Goal: Task Accomplishment & Management: Complete application form

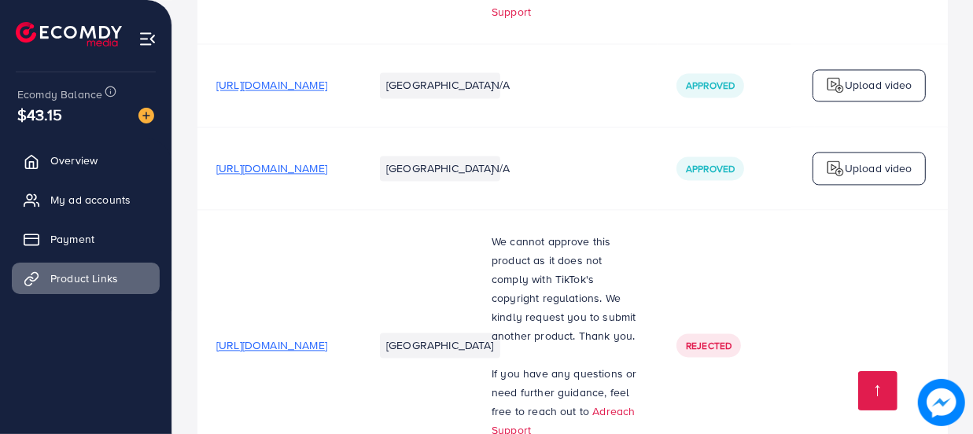
scroll to position [1982, 0]
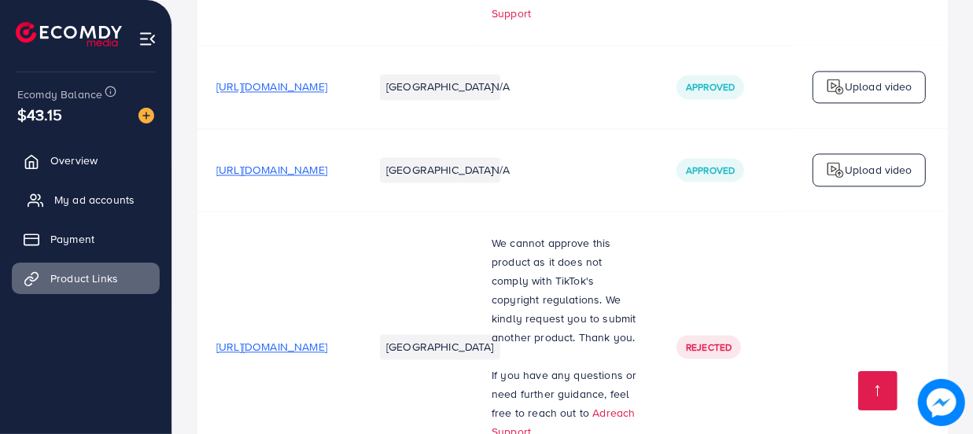
click at [65, 203] on span "My ad accounts" at bounding box center [94, 200] width 80 height 16
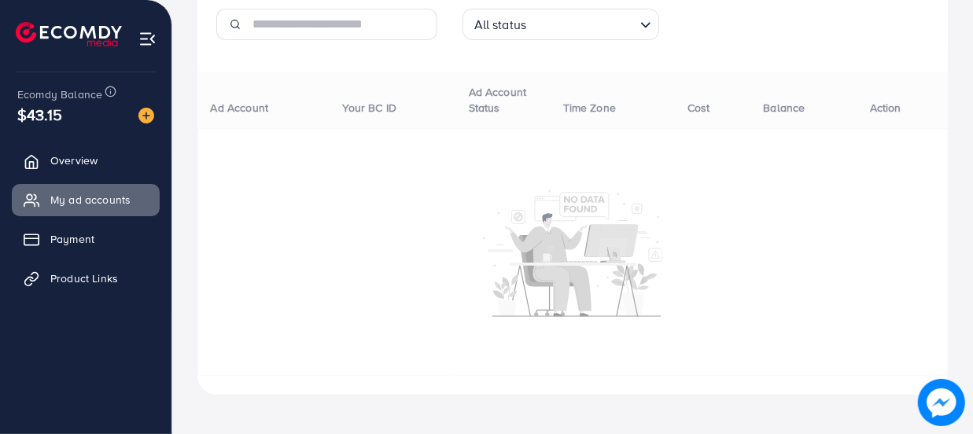
scroll to position [251, 0]
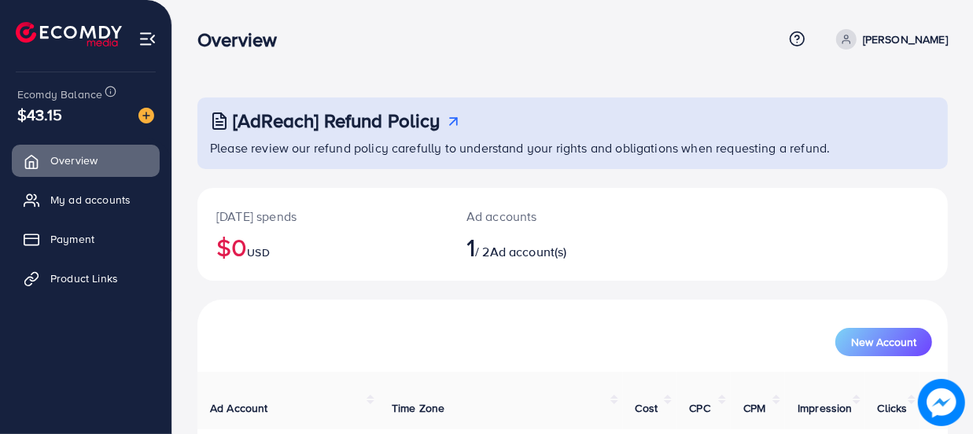
scroll to position [107, 0]
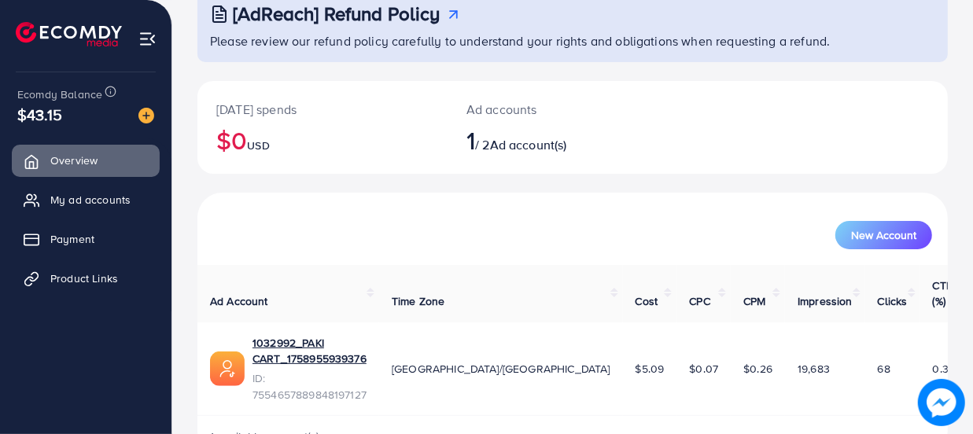
click at [496, 149] on h2 "1 / 2 Ad account(s)" at bounding box center [541, 140] width 150 height 30
click at [239, 429] on span "1 available account(s)" at bounding box center [265, 437] width 110 height 16
click at [81, 196] on span "My ad accounts" at bounding box center [94, 200] width 80 height 16
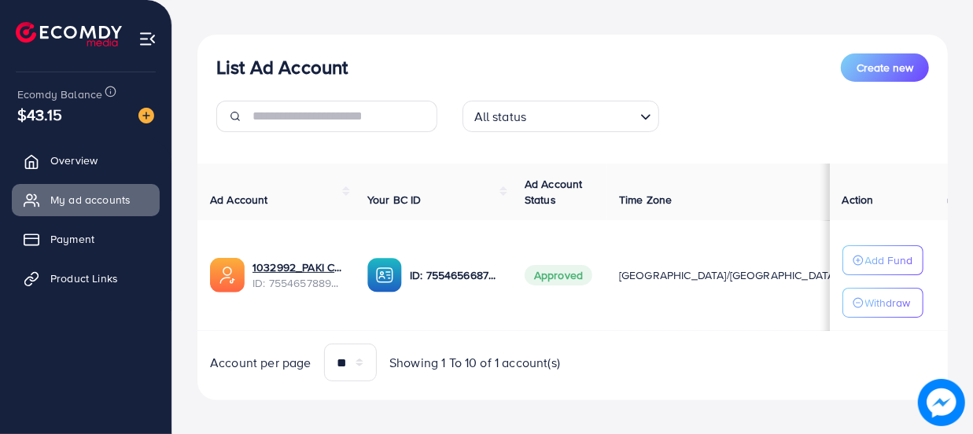
scroll to position [164, 0]
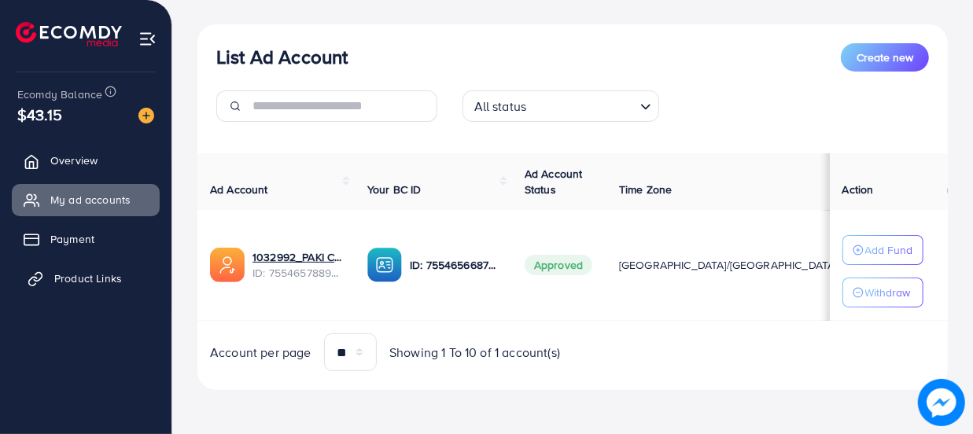
click at [86, 286] on link "Product Links" at bounding box center [86, 278] width 148 height 31
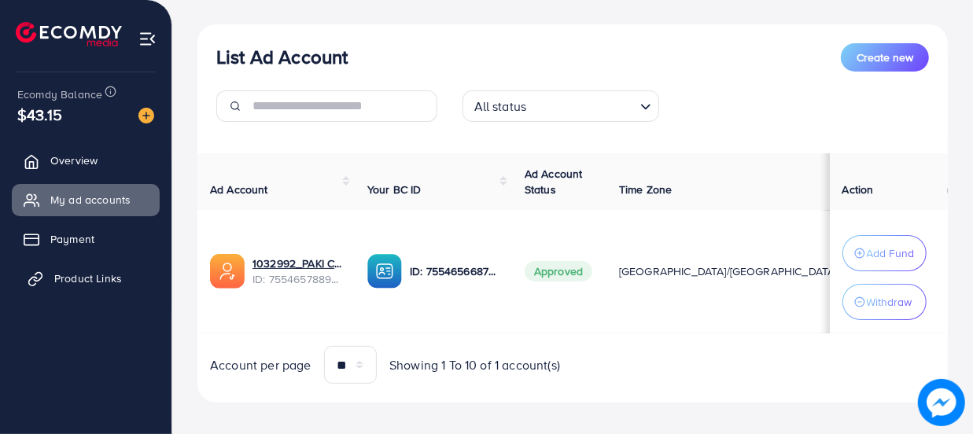
click at [89, 278] on span "Product Links" at bounding box center [88, 279] width 68 height 16
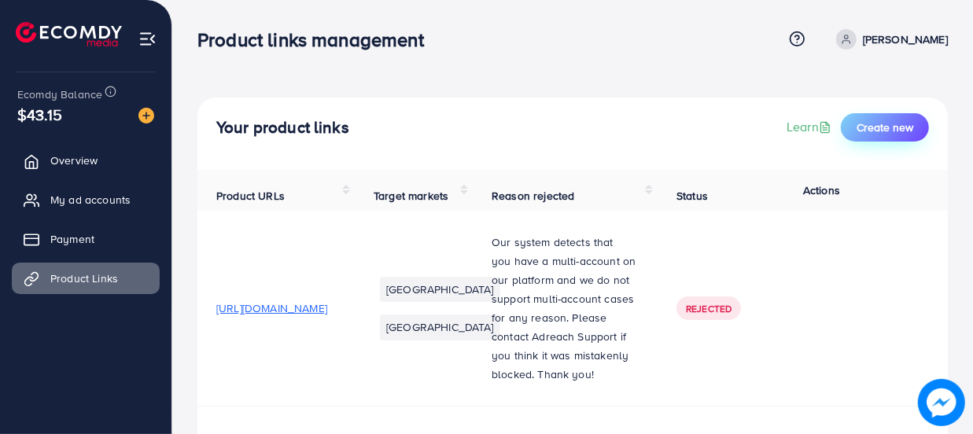
click at [866, 113] on button "Create new" at bounding box center [885, 127] width 88 height 28
click at [870, 124] on span "Create new" at bounding box center [885, 128] width 57 height 16
click at [865, 122] on span "Create new" at bounding box center [885, 128] width 57 height 16
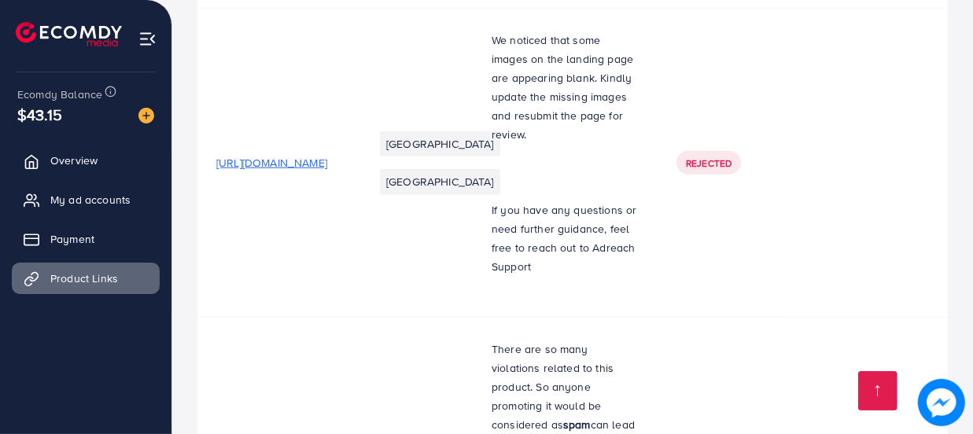
scroll to position [1072, 0]
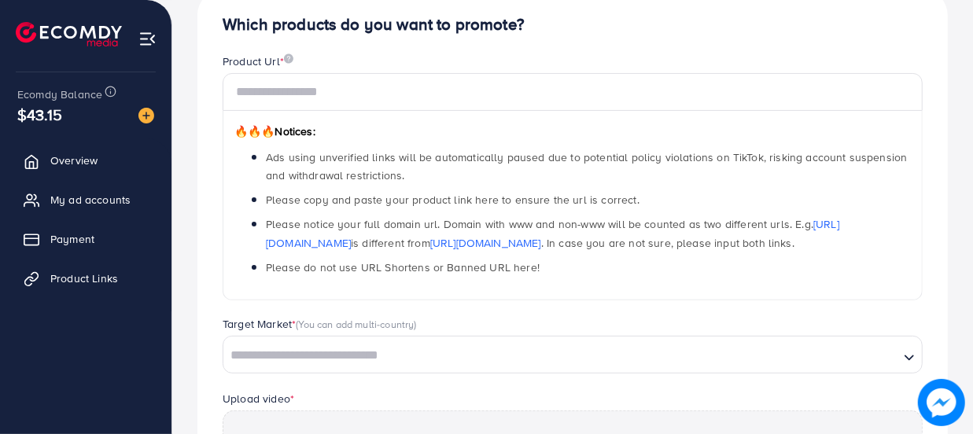
scroll to position [71, 0]
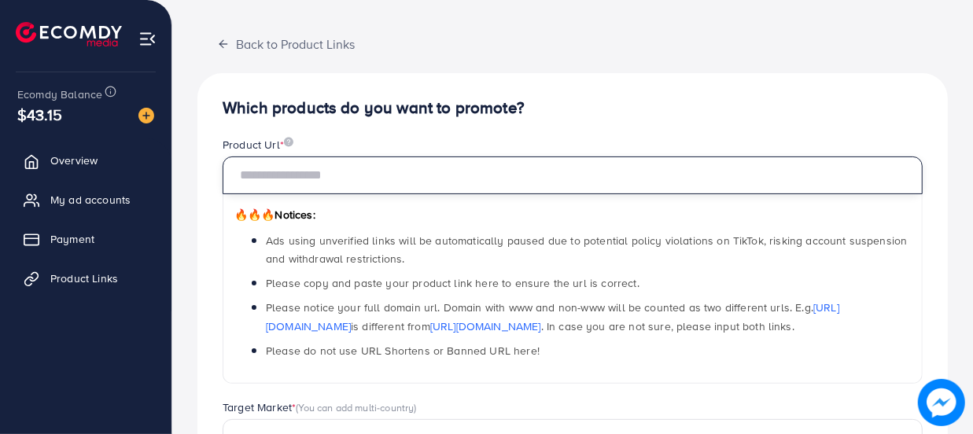
click at [299, 172] on input "text" at bounding box center [573, 176] width 700 height 38
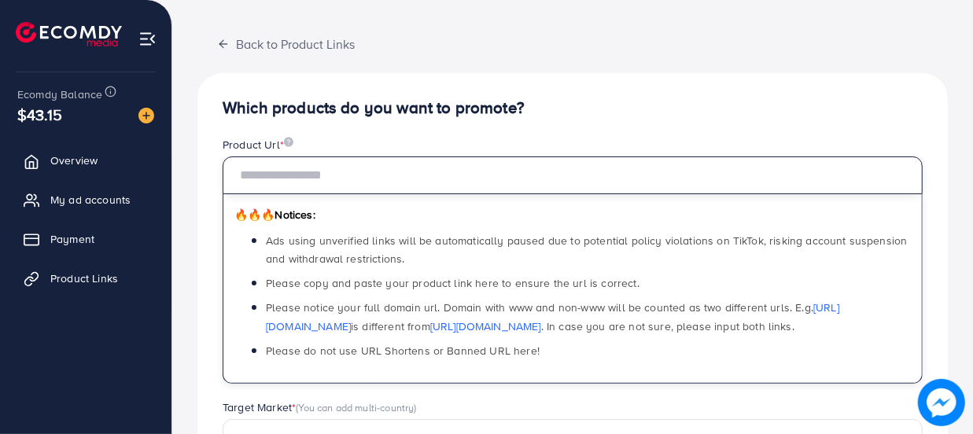
paste input "**********"
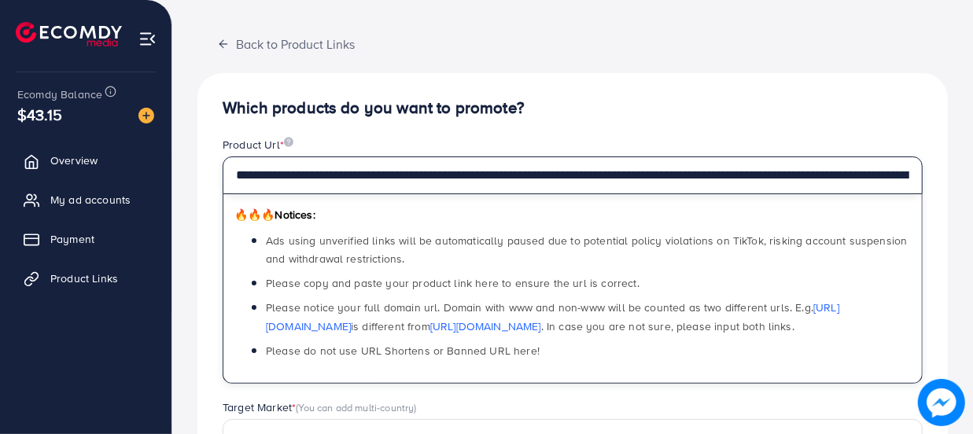
scroll to position [0, 503]
type input "**********"
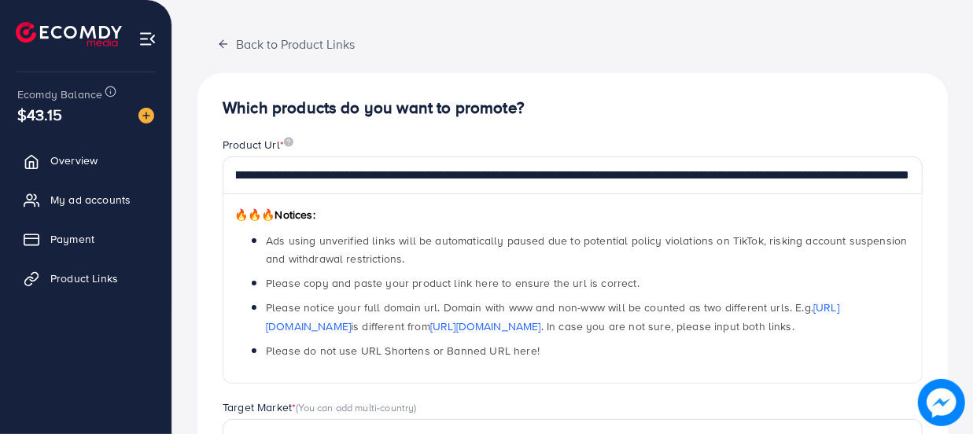
scroll to position [0, 0]
click at [333, 205] on div "🔥🔥🔥 Notices: Ads using unverified links will be automatically paused due to pot…" at bounding box center [573, 289] width 700 height 190
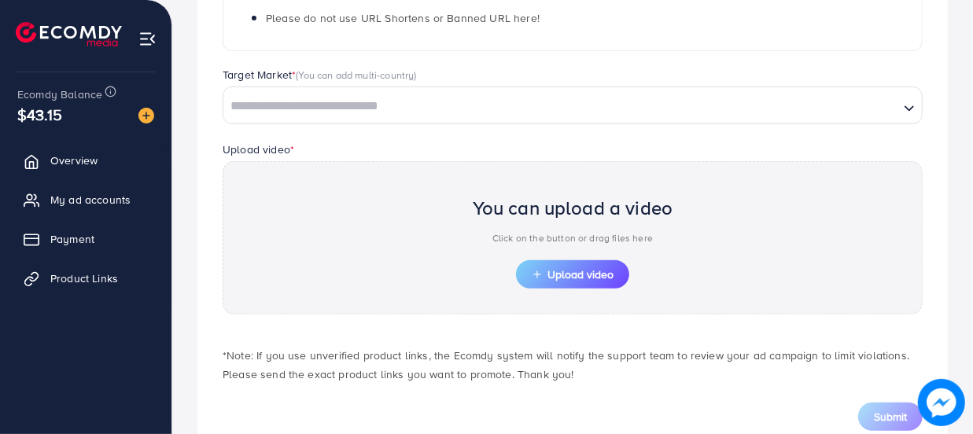
scroll to position [429, 0]
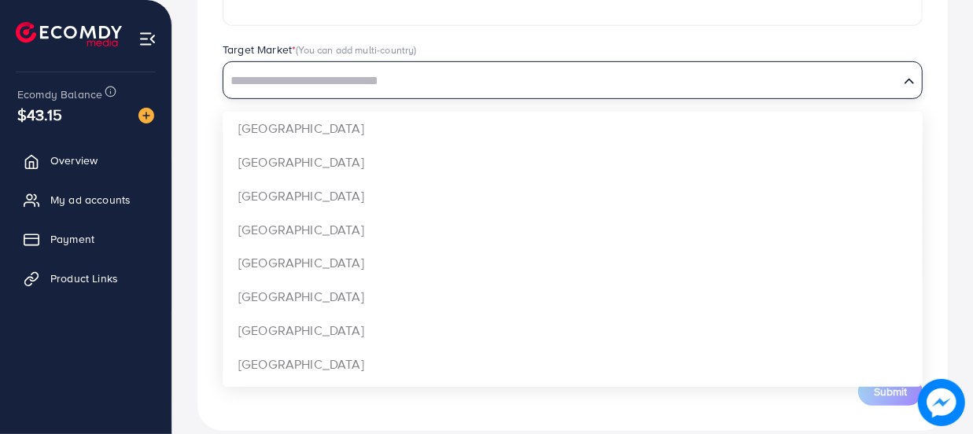
click at [304, 80] on input "Search for option" at bounding box center [561, 81] width 673 height 24
type input "*"
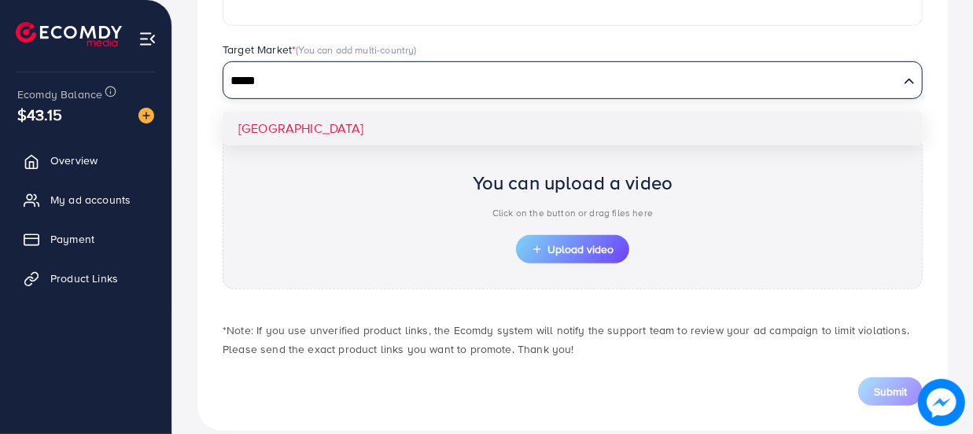
type input "*****"
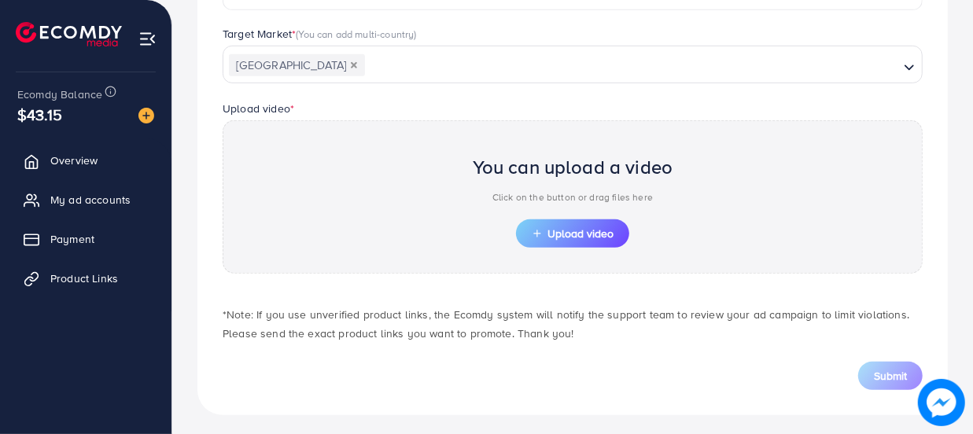
scroll to position [449, 0]
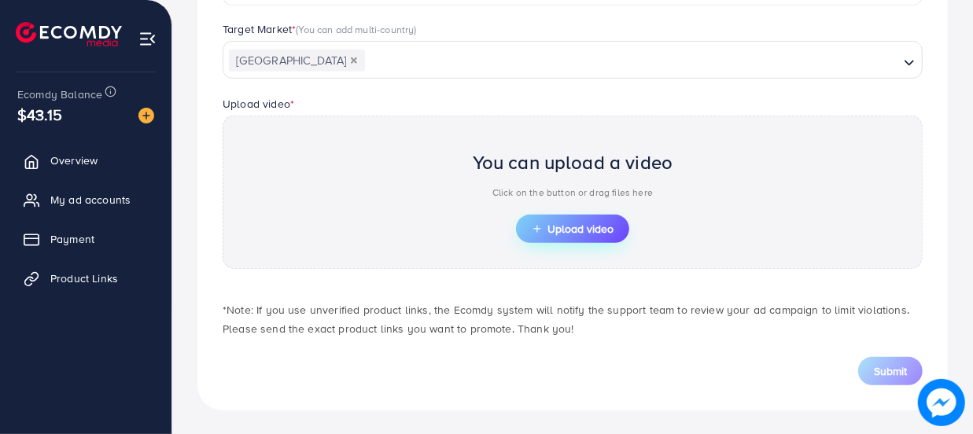
click at [578, 223] on span "Upload video" at bounding box center [573, 228] width 82 height 11
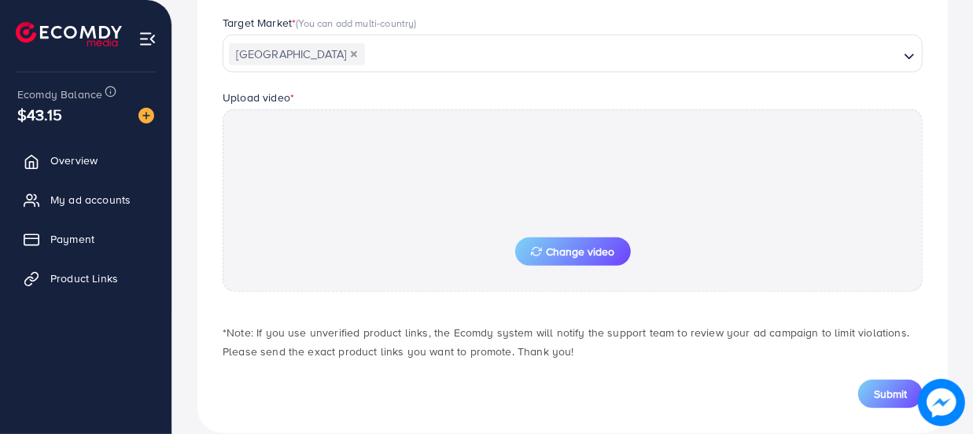
scroll to position [479, 0]
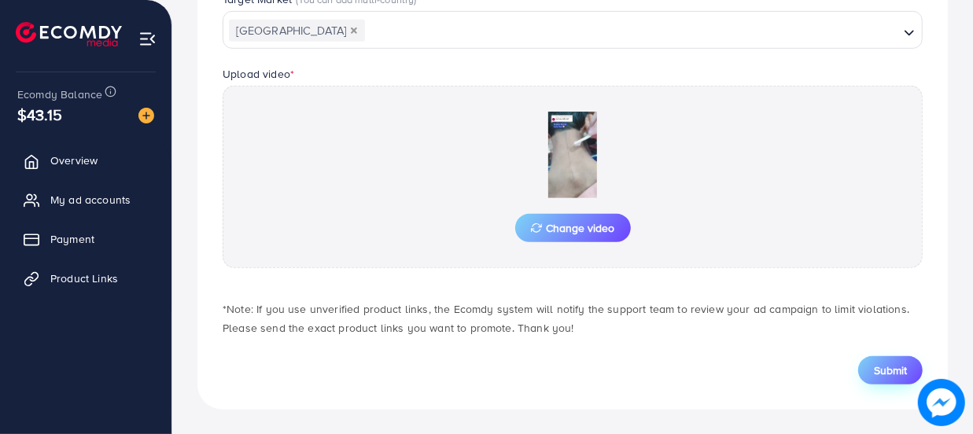
click at [892, 363] on span "Submit" at bounding box center [890, 371] width 33 height 16
click at [897, 360] on button "Submit" at bounding box center [890, 370] width 65 height 28
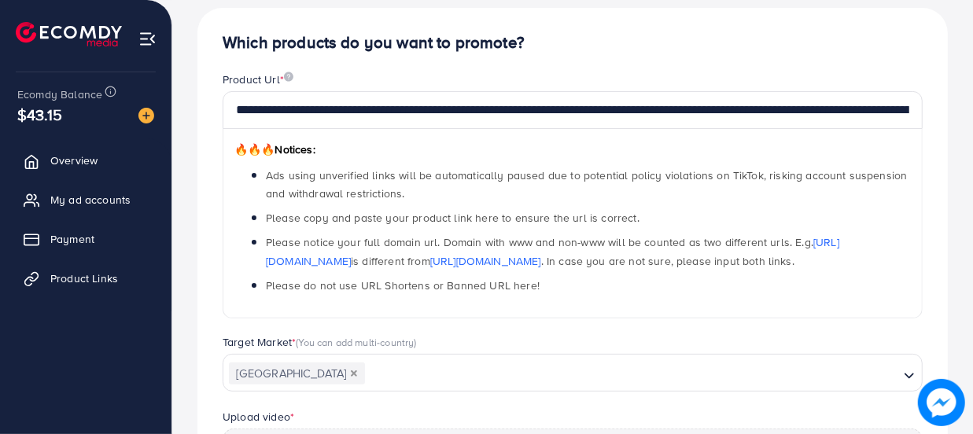
scroll to position [121, 0]
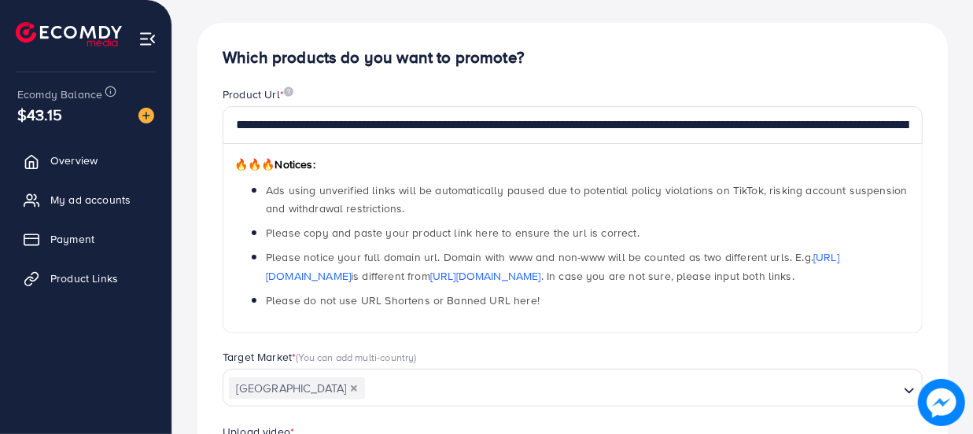
click at [456, 155] on div "🔥🔥🔥 Notices: Ads using unverified links will be automatically paused due to pot…" at bounding box center [573, 239] width 700 height 190
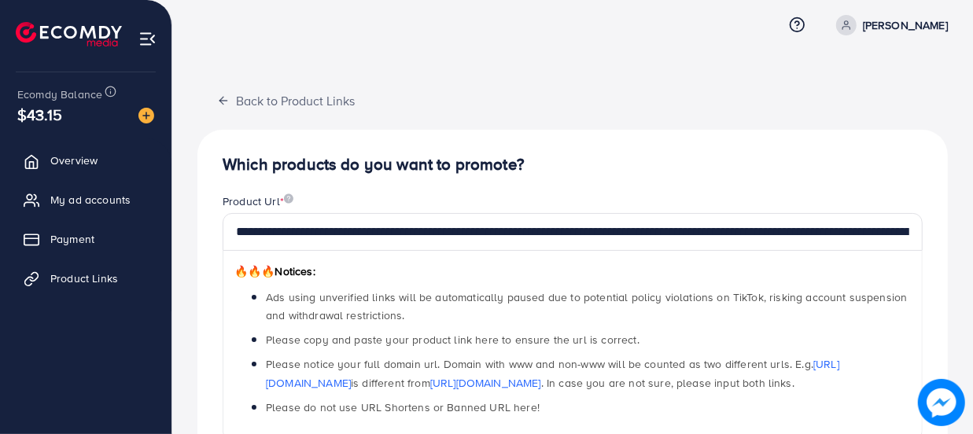
scroll to position [0, 0]
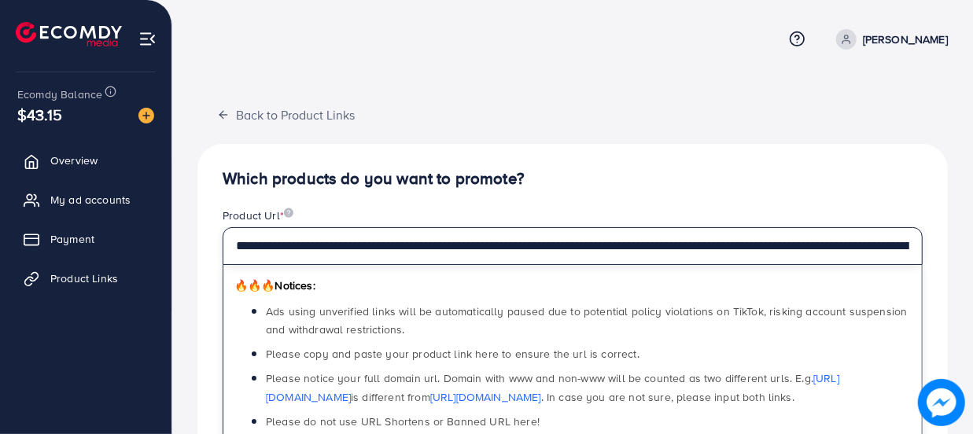
click at [443, 245] on input "**********" at bounding box center [573, 246] width 700 height 38
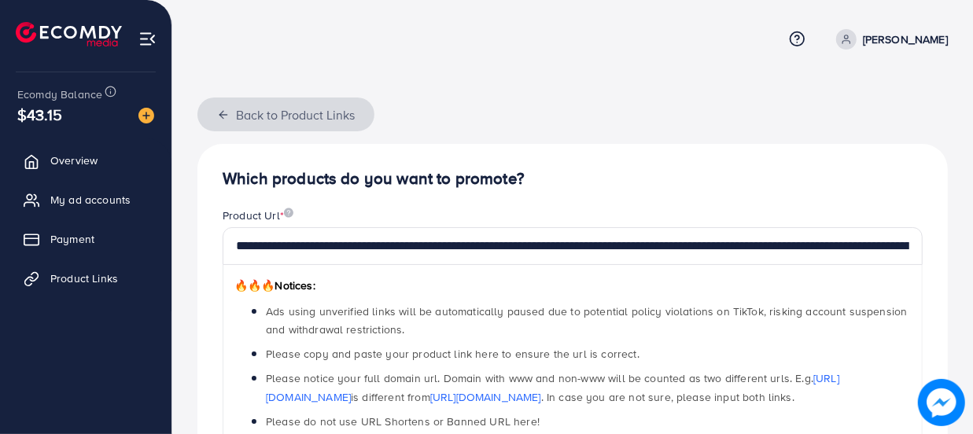
click at [218, 112] on icon "button" at bounding box center [223, 115] width 13 height 13
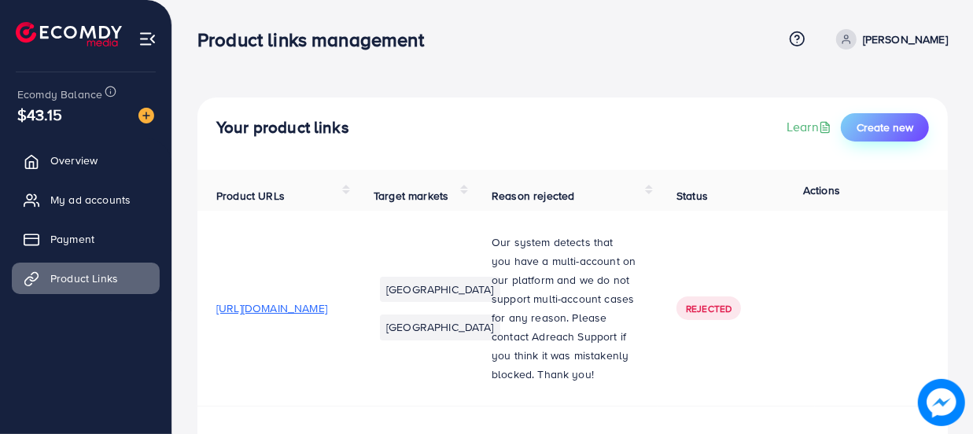
click at [881, 118] on button "Create new" at bounding box center [885, 127] width 88 height 28
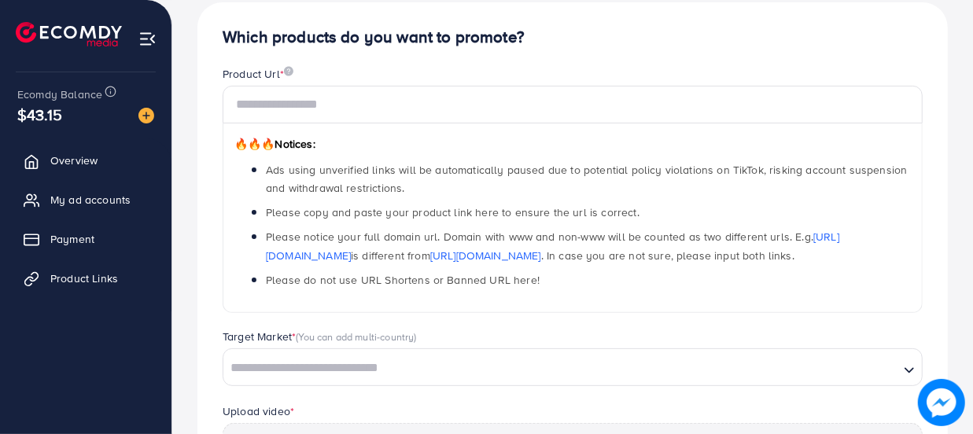
scroll to position [142, 0]
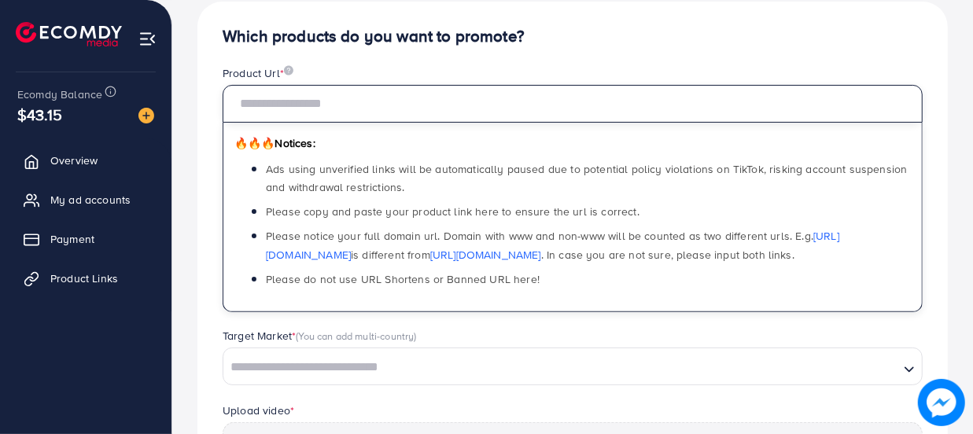
click at [383, 116] on input "text" at bounding box center [573, 104] width 700 height 38
paste input "**********"
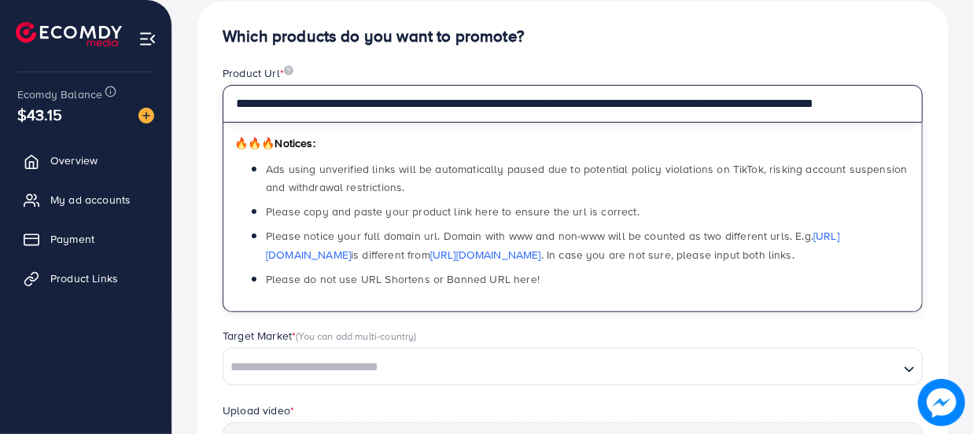
scroll to position [0, 18]
type input "**********"
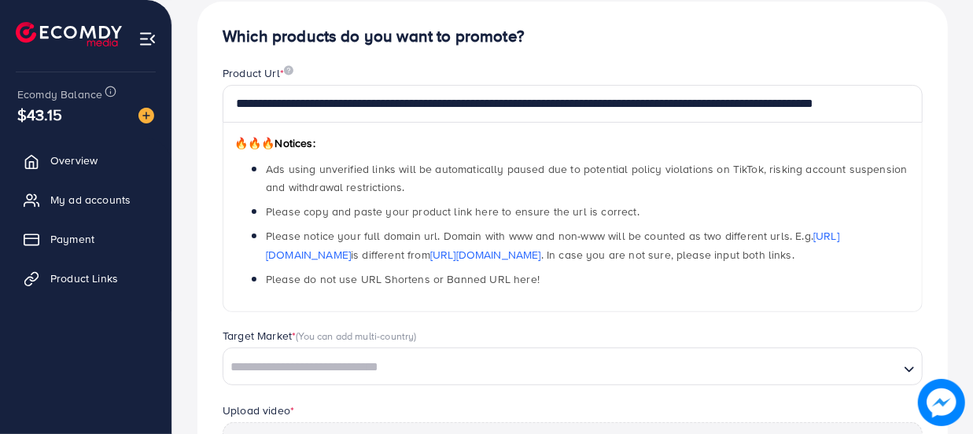
scroll to position [0, 0]
click at [208, 151] on div "**********" at bounding box center [572, 360] width 750 height 716
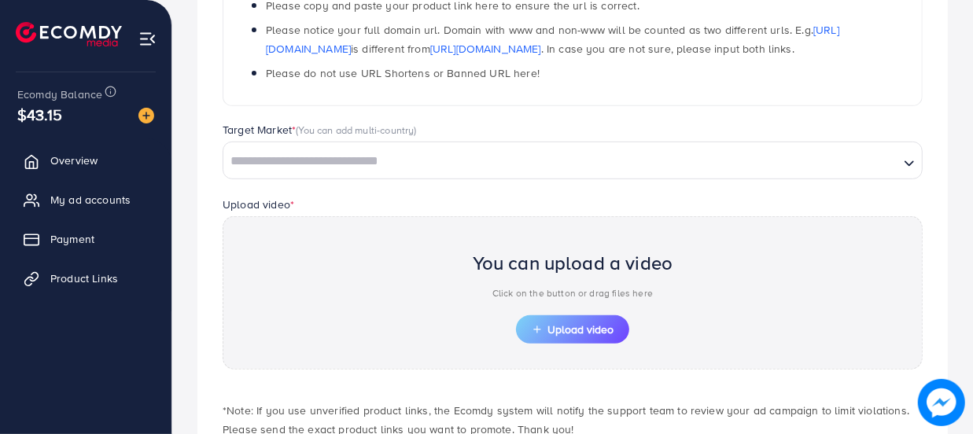
scroll to position [357, 0]
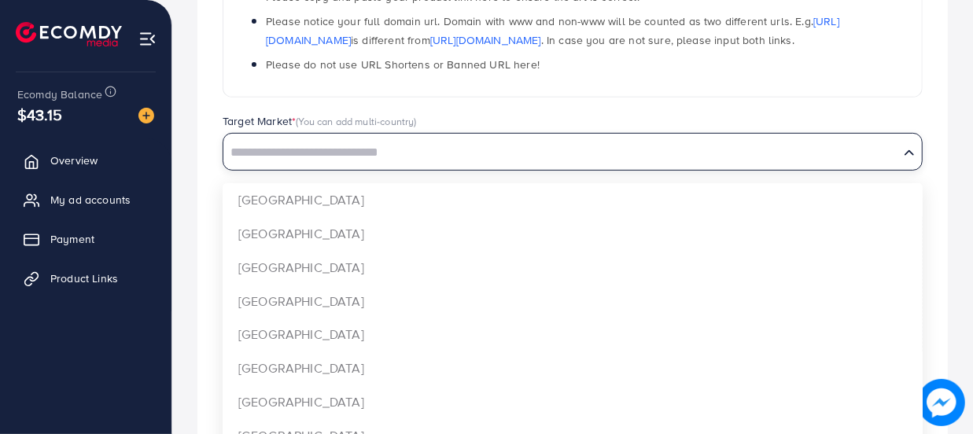
click at [290, 142] on input "Search for option" at bounding box center [561, 153] width 673 height 24
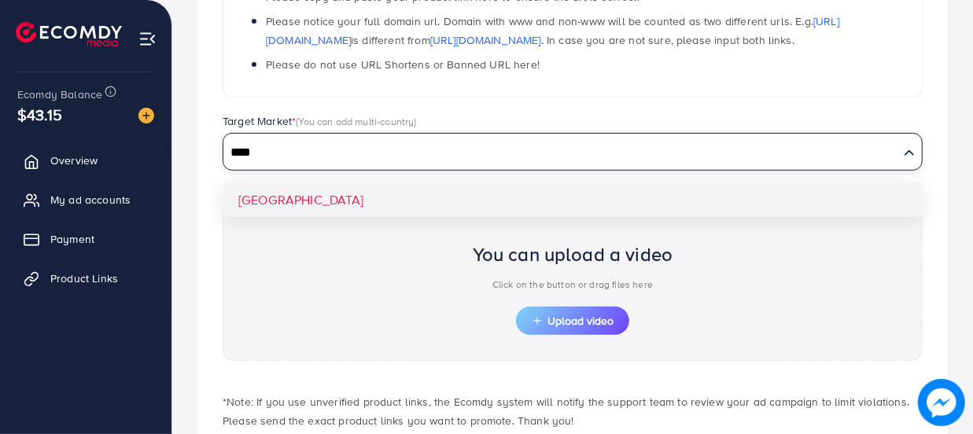
type input "****"
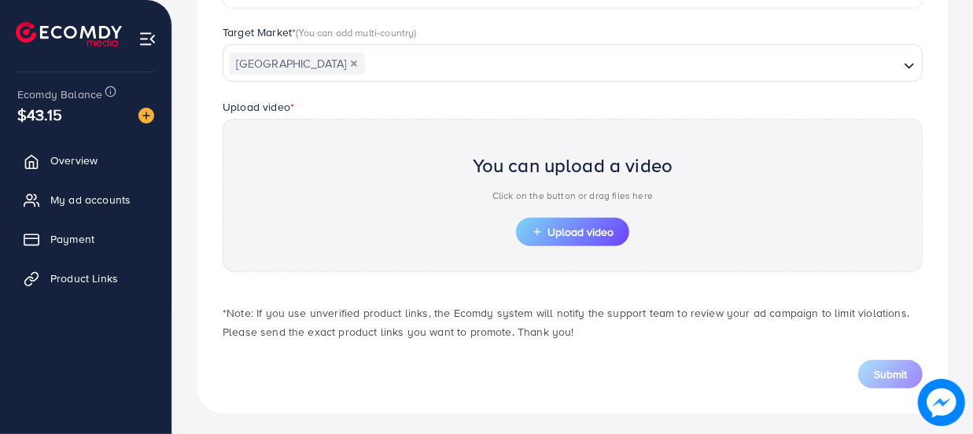
scroll to position [449, 0]
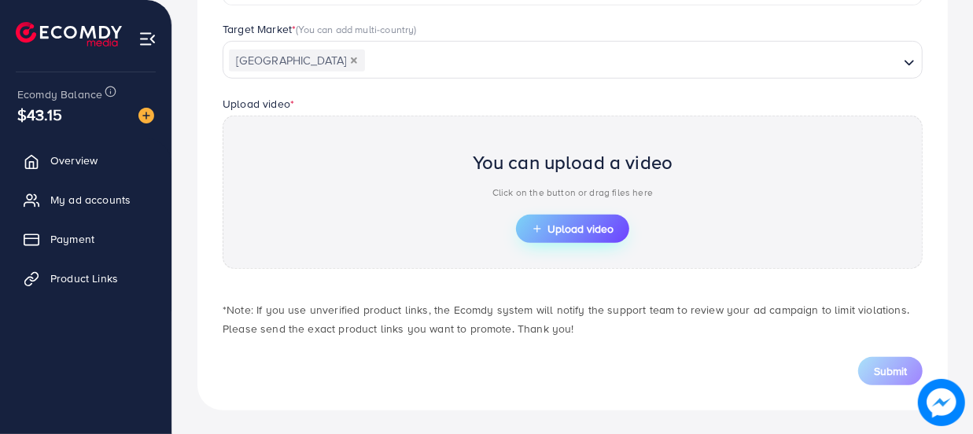
click at [560, 233] on span "Upload video" at bounding box center [573, 228] width 82 height 11
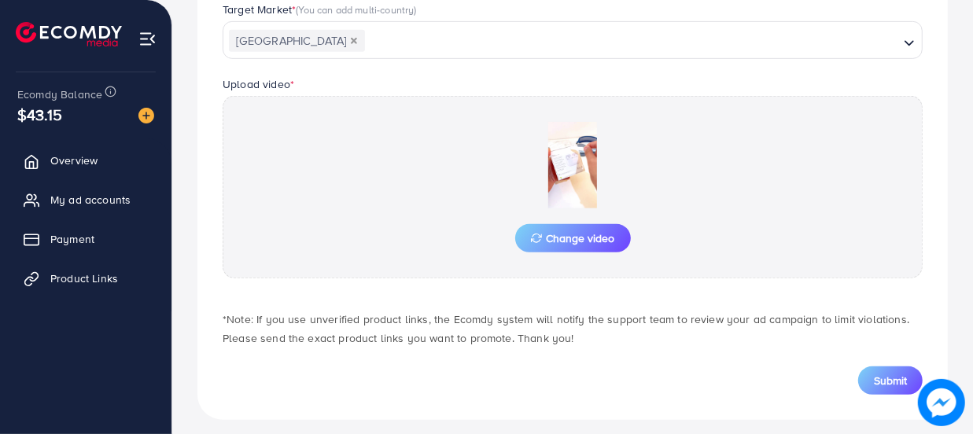
scroll to position [479, 0]
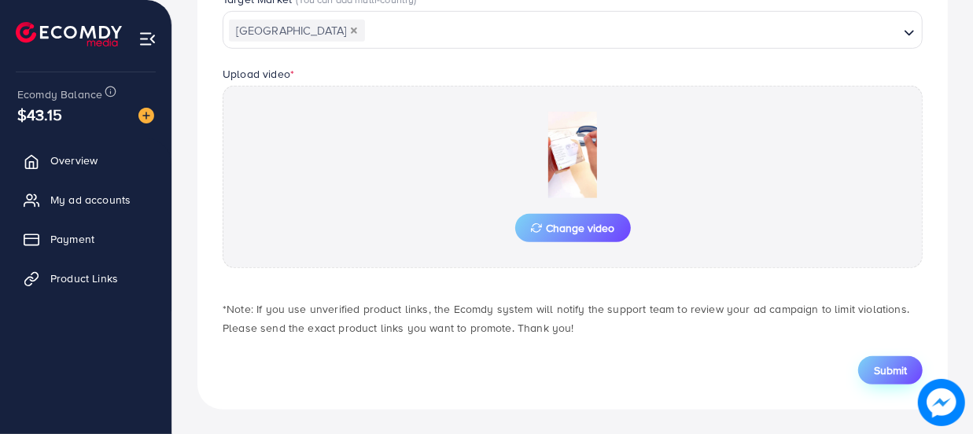
click at [890, 371] on span "Submit" at bounding box center [890, 371] width 33 height 16
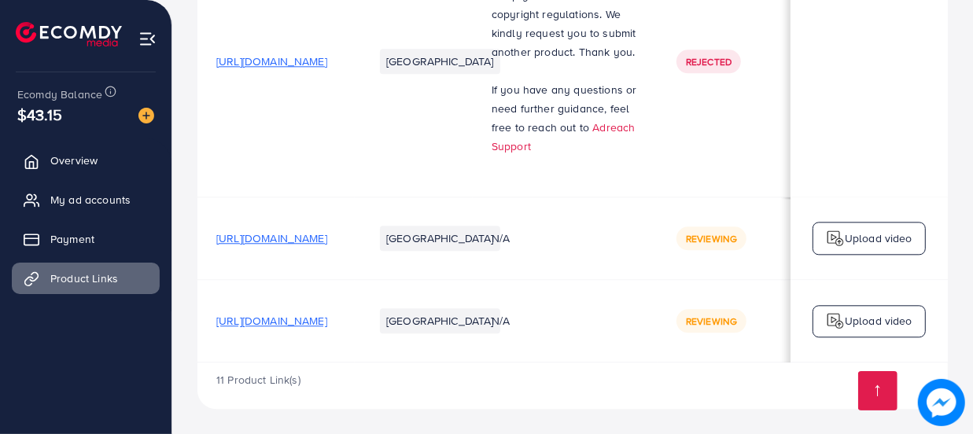
scroll to position [2578, 0]
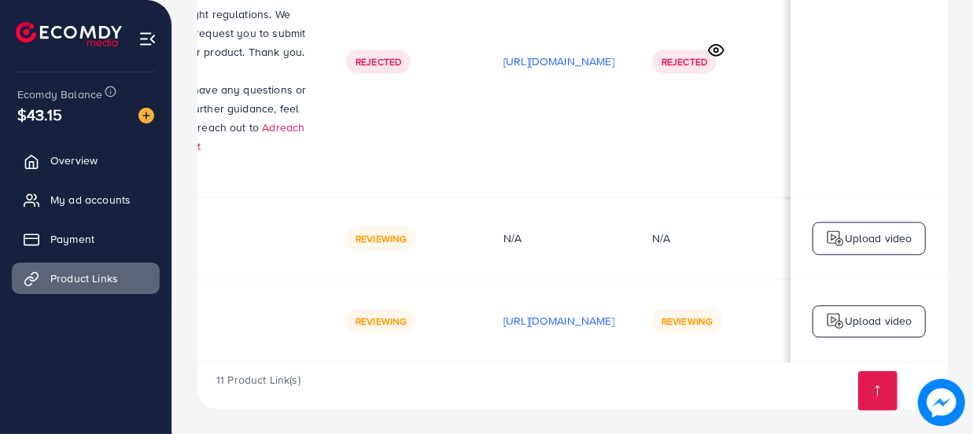
scroll to position [0, 495]
click at [884, 249] on div "Upload video" at bounding box center [869, 238] width 113 height 33
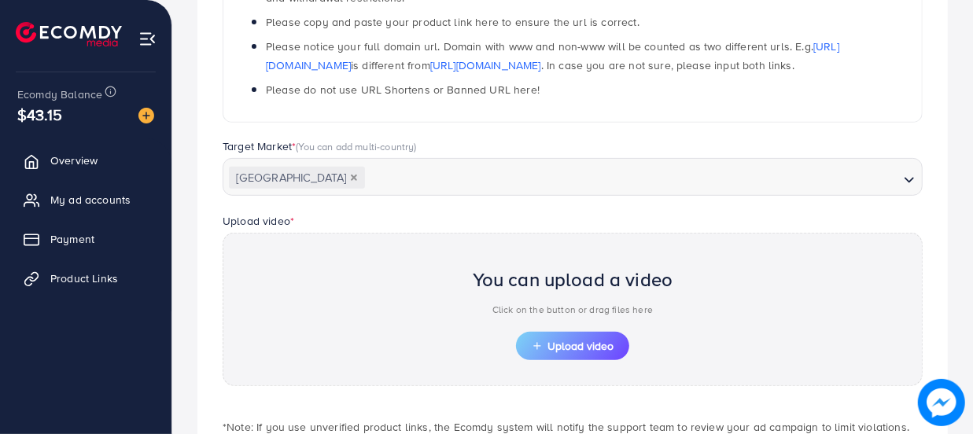
scroll to position [429, 0]
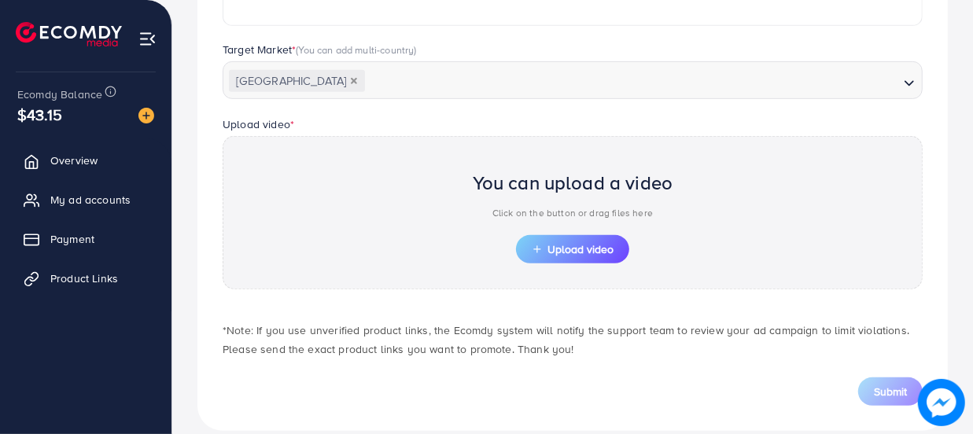
click at [559, 230] on div "You can upload a video Click on the button or drag files here" at bounding box center [573, 198] width 201 height 73
click at [557, 245] on span "Upload video" at bounding box center [573, 249] width 82 height 11
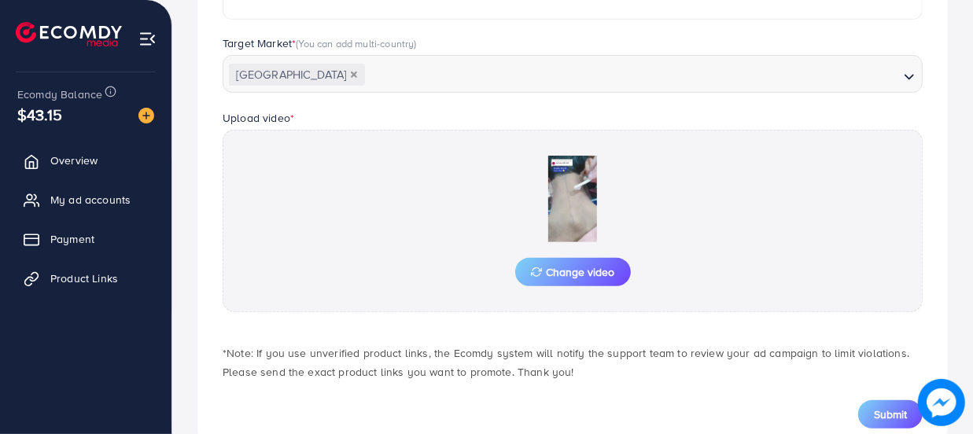
scroll to position [479, 0]
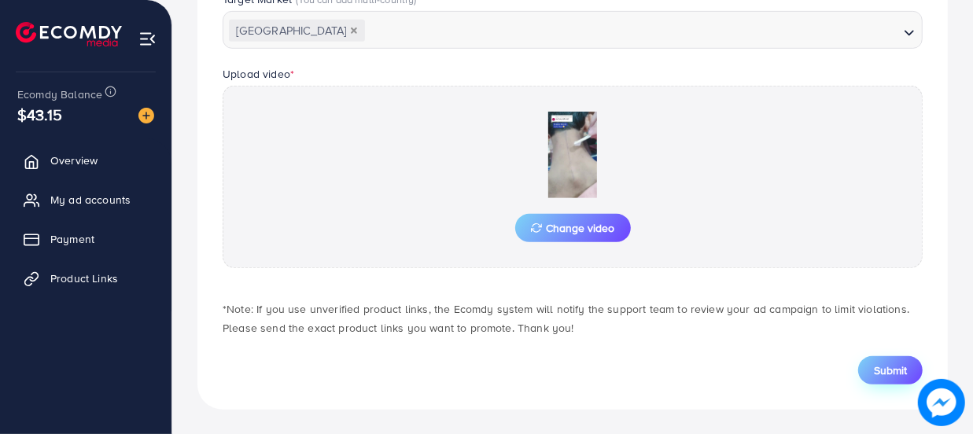
click at [901, 368] on span "Submit" at bounding box center [890, 371] width 33 height 16
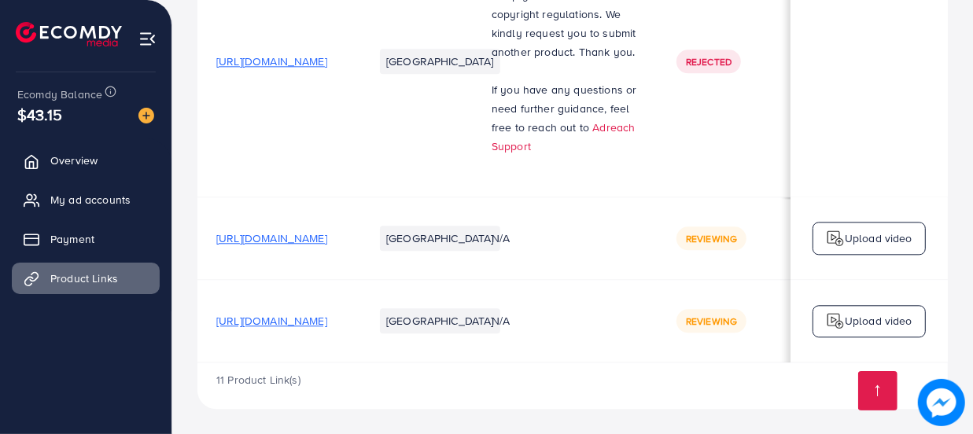
scroll to position [2578, 0]
drag, startPoint x: 691, startPoint y: 289, endPoint x: 711, endPoint y: 325, distance: 40.9
click at [658, 324] on td "N/A" at bounding box center [565, 321] width 185 height 83
drag, startPoint x: 637, startPoint y: 359, endPoint x: 700, endPoint y: 355, distance: 63.1
click at [658, 355] on td "N/A" at bounding box center [565, 321] width 185 height 83
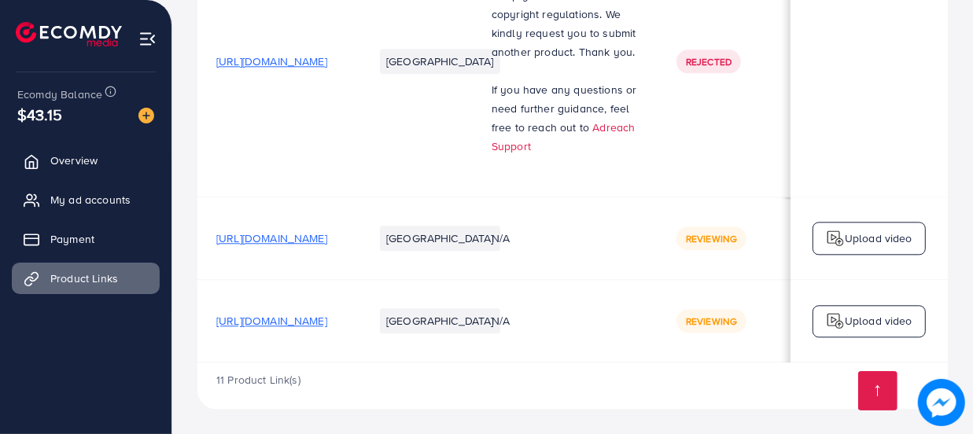
scroll to position [2220, 0]
drag, startPoint x: 632, startPoint y: 276, endPoint x: 725, endPoint y: 285, distance: 94.0
click at [658, 285] on td "N/A" at bounding box center [565, 321] width 185 height 83
click at [728, 393] on div "11 Product Link(s)" at bounding box center [572, 386] width 750 height 46
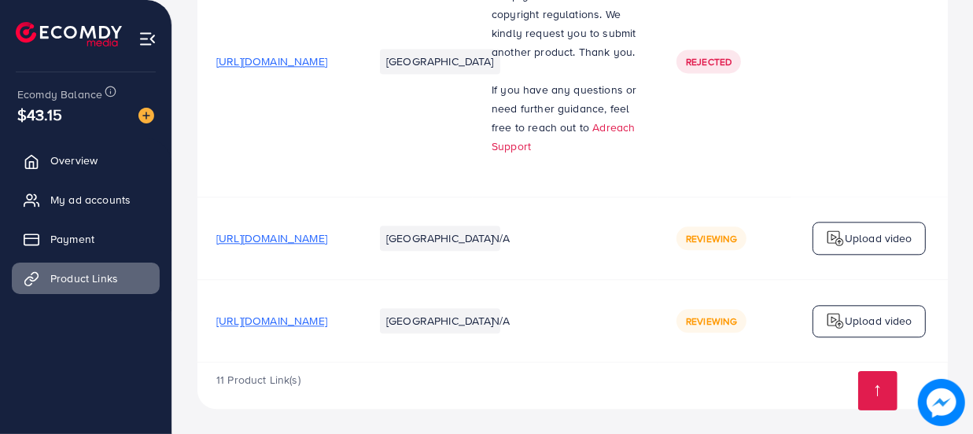
drag, startPoint x: 629, startPoint y: 359, endPoint x: 655, endPoint y: 359, distance: 26.0
click at [655, 359] on td "N/A" at bounding box center [565, 321] width 185 height 83
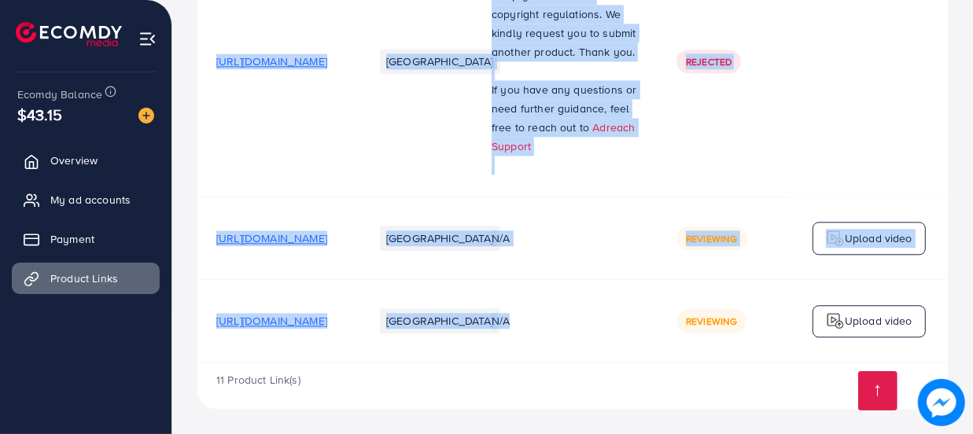
drag, startPoint x: 614, startPoint y: 359, endPoint x: 636, endPoint y: 359, distance: 22.0
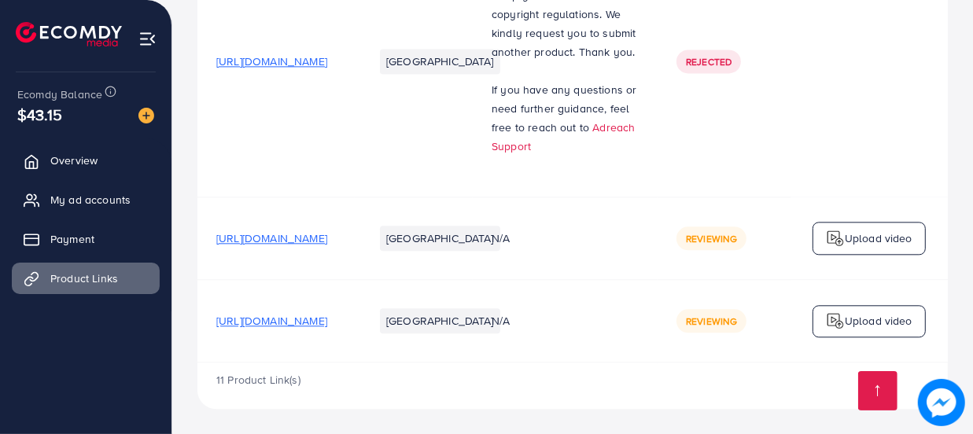
click at [632, 377] on div "11 Product Link(s)" at bounding box center [572, 386] width 750 height 46
drag, startPoint x: 657, startPoint y: 346, endPoint x: 688, endPoint y: 351, distance: 31.8
click at [658, 351] on td "N/A" at bounding box center [565, 321] width 185 height 83
click at [687, 363] on div "11 Product Link(s)" at bounding box center [572, 386] width 750 height 46
